Goal: Transaction & Acquisition: Purchase product/service

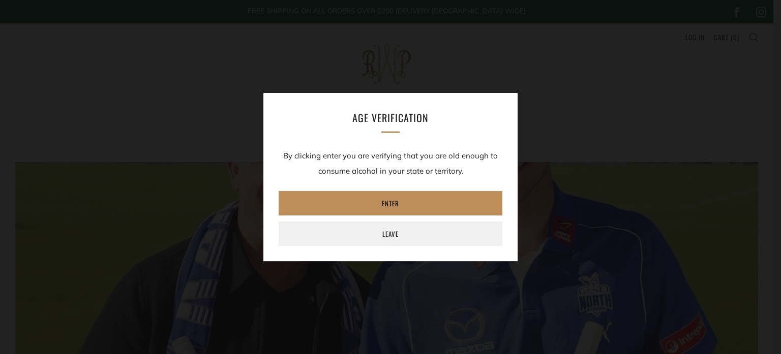
click at [395, 203] on link "Enter" at bounding box center [391, 203] width 224 height 24
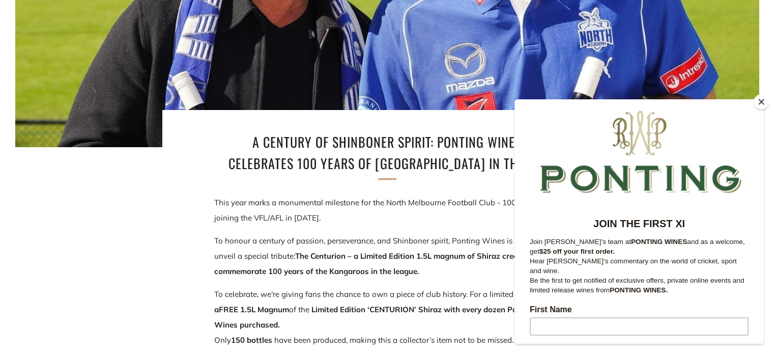
scroll to position [267, 0]
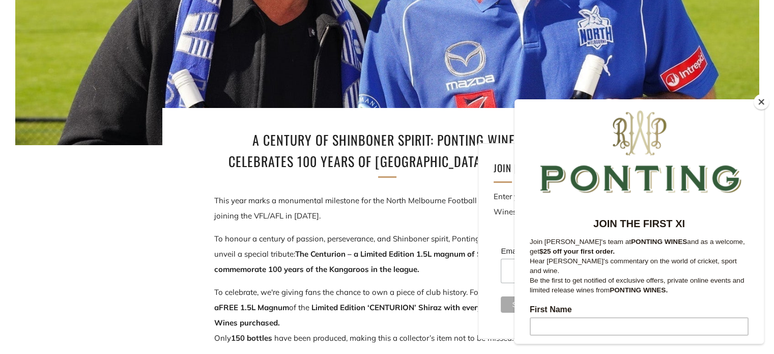
click at [567, 67] on div at bounding box center [387, 19] width 892 height 299
click at [486, 174] on div "Close (esc) Join Ricky's team at ponting Wines Enter your email address below a…" at bounding box center [615, 240] width 275 height 195
click at [759, 99] on button "Close" at bounding box center [760, 101] width 15 height 15
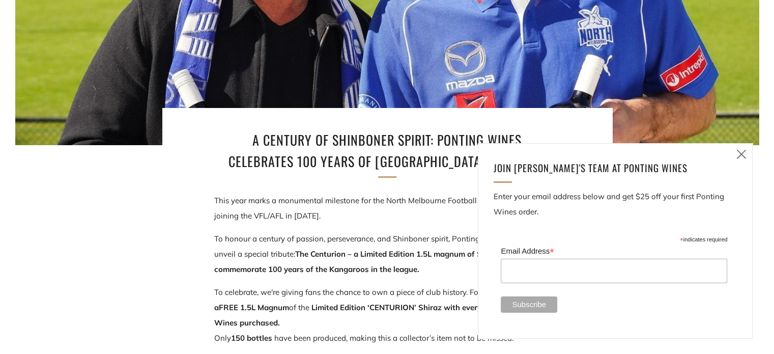
click at [741, 154] on icon at bounding box center [741, 154] width 12 height 13
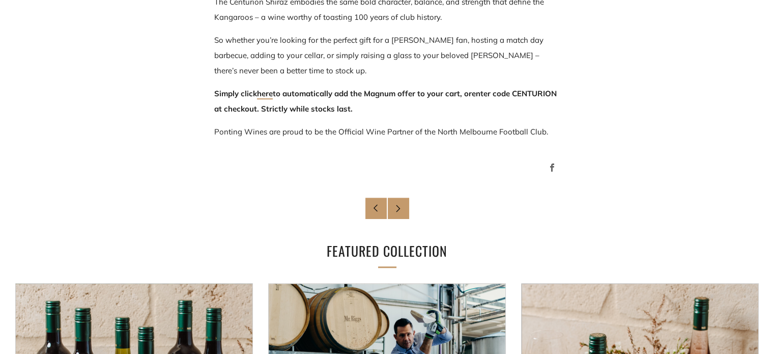
scroll to position [759, 0]
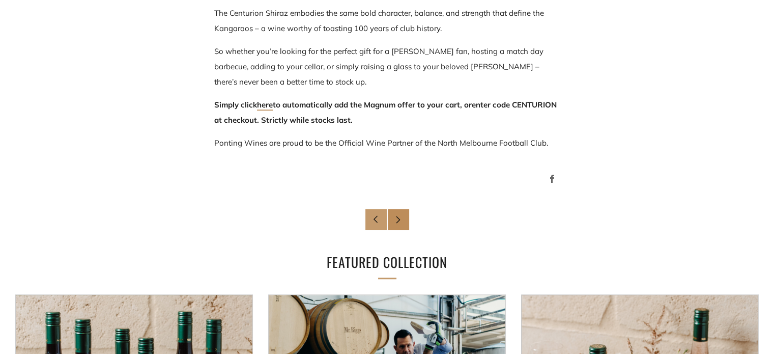
click at [396, 220] on icon at bounding box center [398, 219] width 8 height 8
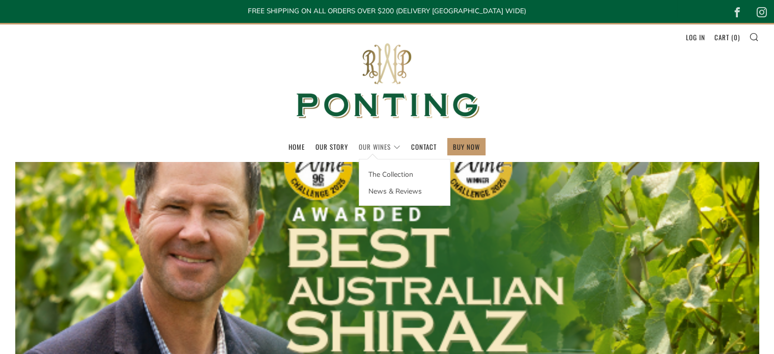
click at [380, 150] on link "Our Wines" at bounding box center [380, 146] width 42 height 16
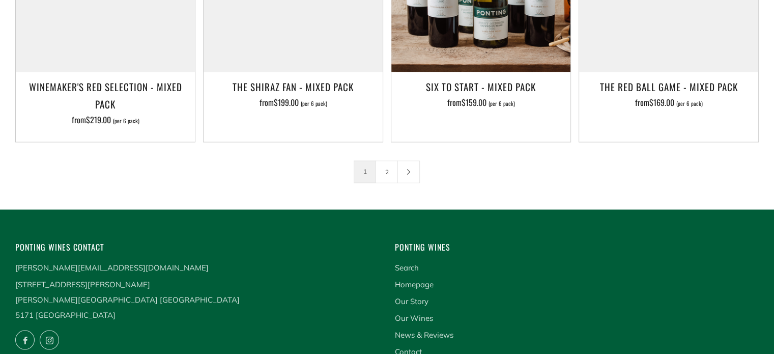
scroll to position [1790, 0]
